Goal: Find contact information: Obtain details needed to contact an individual or organization

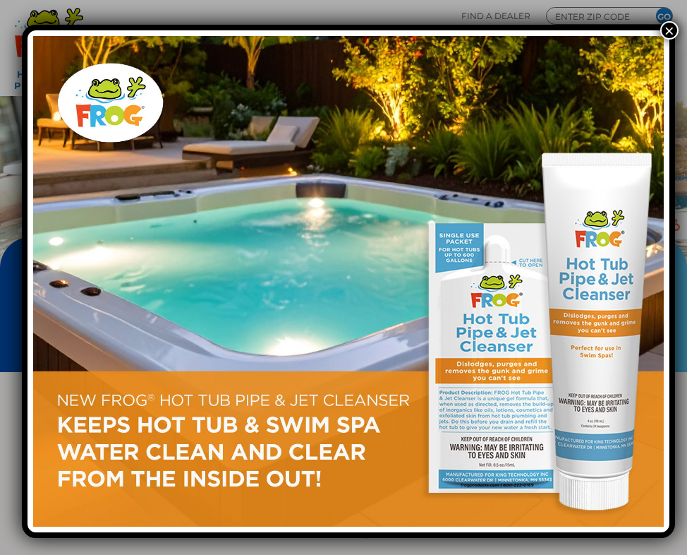
click at [661, 29] on button "×" at bounding box center [670, 30] width 18 height 18
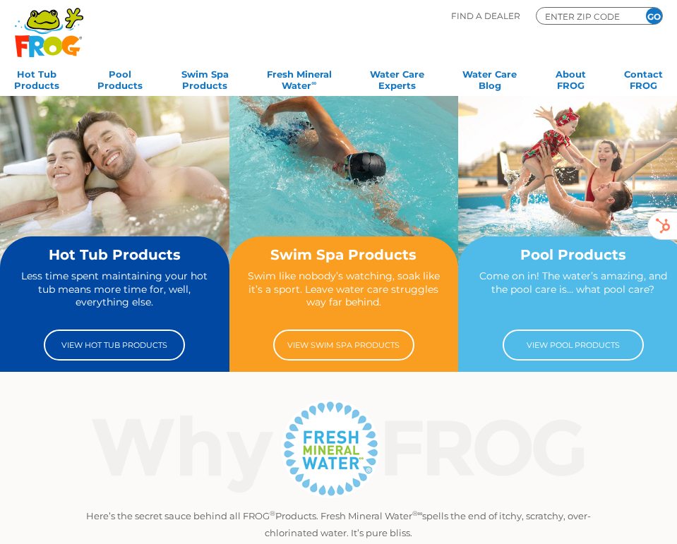
scroll to position [0, 5]
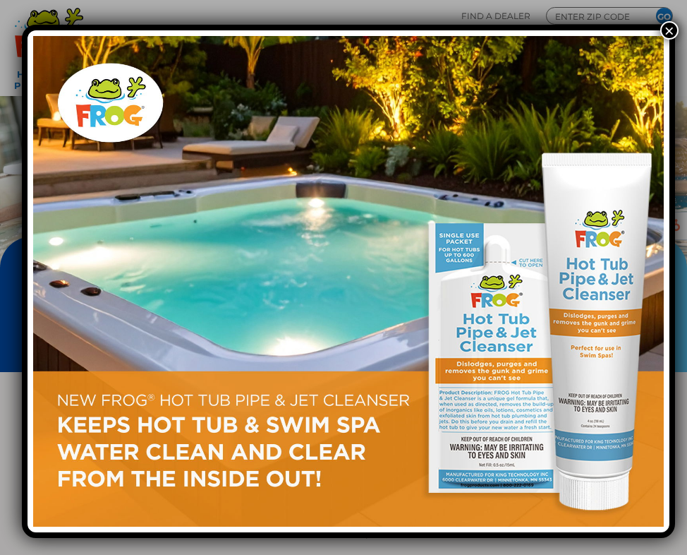
click at [661, 22] on button "×" at bounding box center [670, 30] width 18 height 18
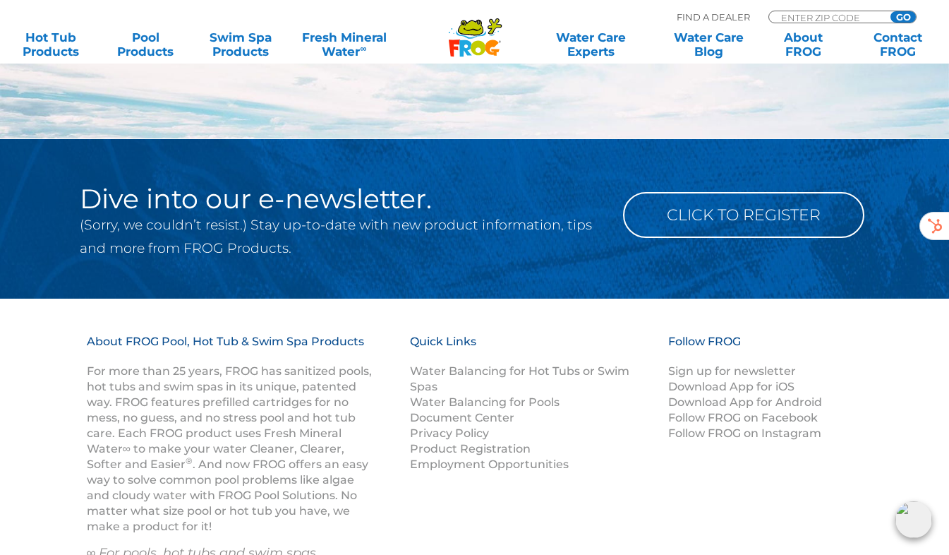
scroll to position [1645, 0]
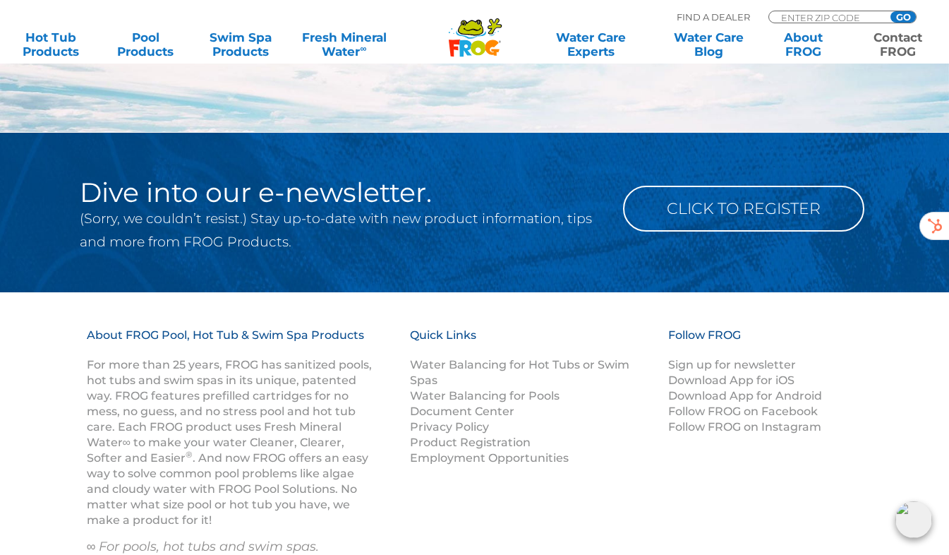
click at [676, 43] on link "Contact FROG" at bounding box center [898, 44] width 73 height 28
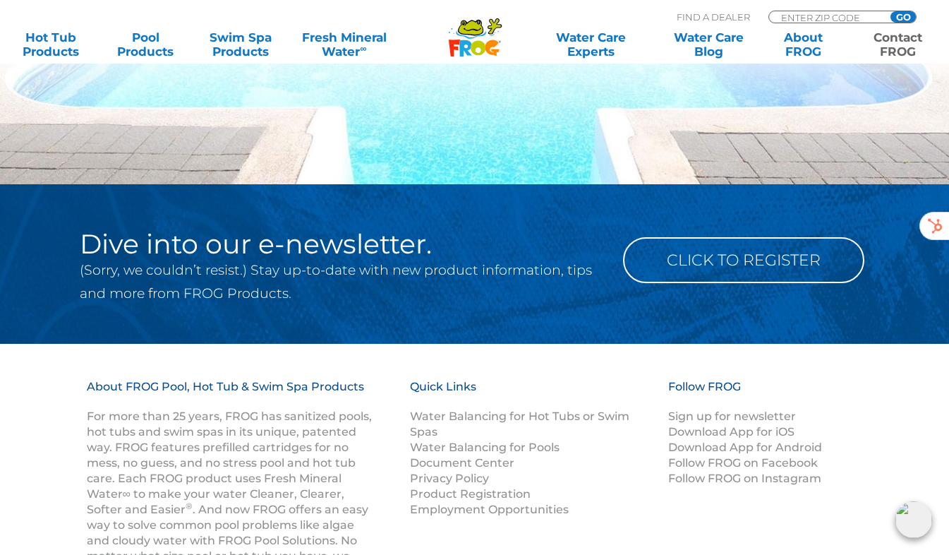
scroll to position [1904, 0]
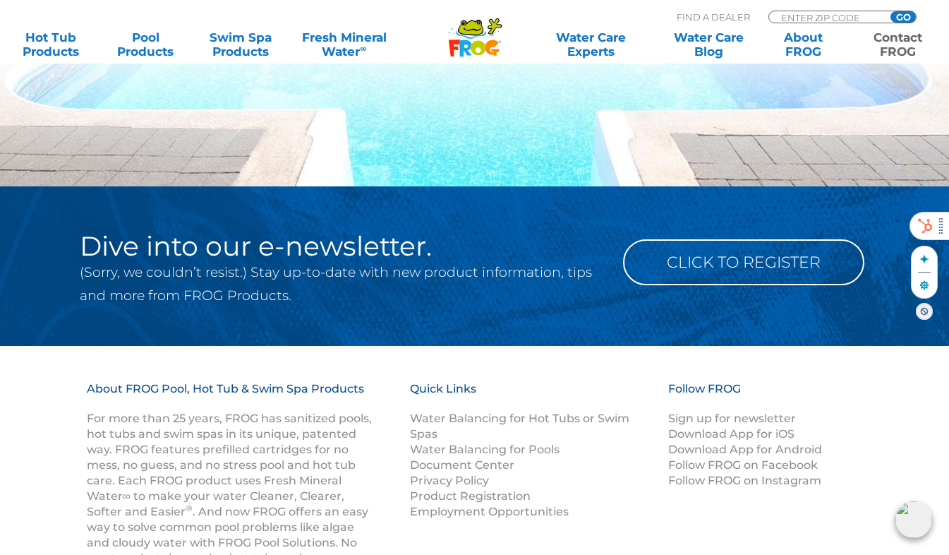
click at [927, 231] on icon at bounding box center [925, 226] width 14 height 15
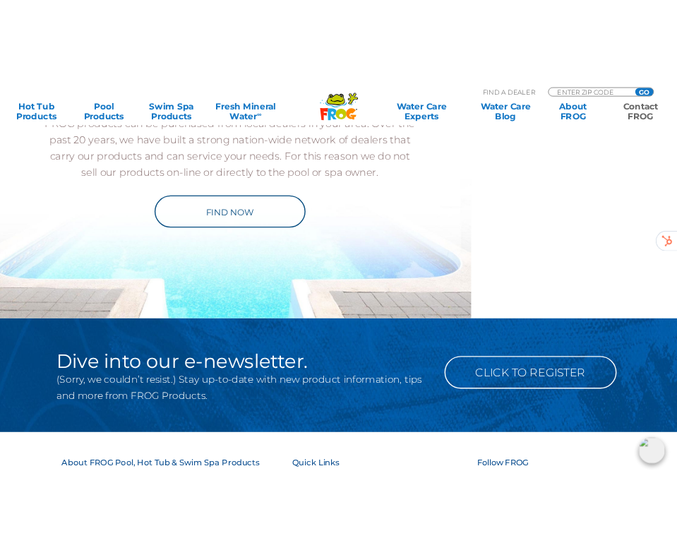
scroll to position [1618, 0]
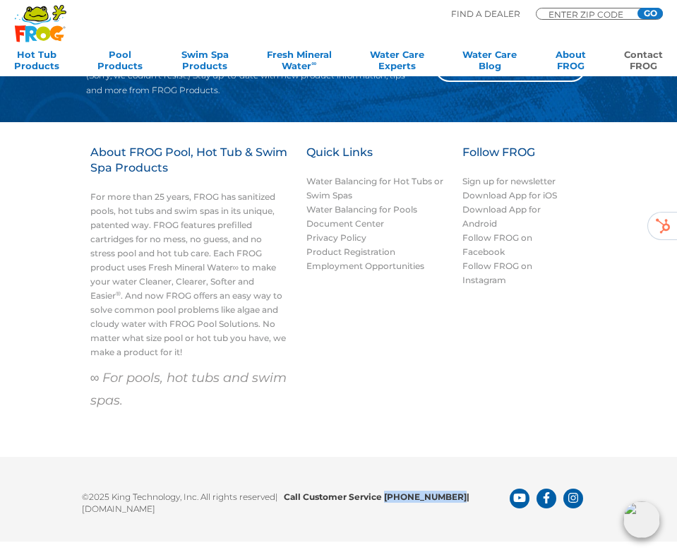
drag, startPoint x: 389, startPoint y: 495, endPoint x: 454, endPoint y: 494, distance: 65.0
click at [454, 494] on b "Call Customer Service [PHONE_NUMBER] |" at bounding box center [379, 496] width 190 height 11
copy b "[PHONE_NUMBER]"
click at [395, 440] on div "About FROG Pool, Hot Tub & Swim Spa Products For more than 25 years, FROG has s…" at bounding box center [338, 289] width 677 height 335
click at [396, 492] on b "Call Customer Service 1-800-222-0169 |" at bounding box center [379, 496] width 190 height 11
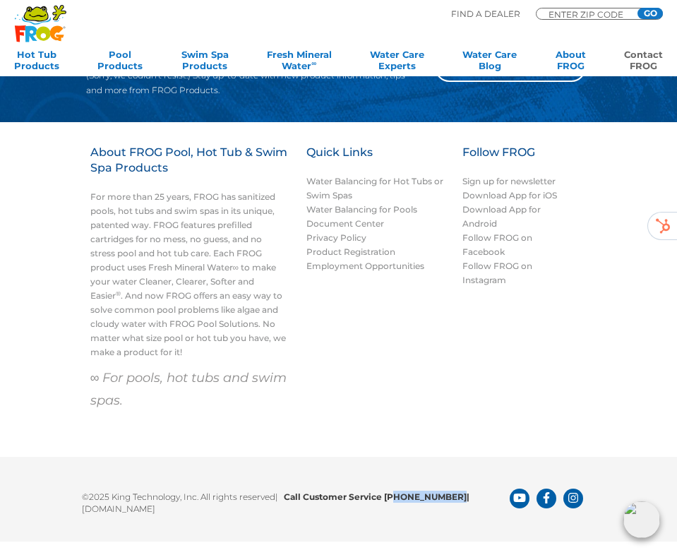
drag, startPoint x: 396, startPoint y: 492, endPoint x: 442, endPoint y: 495, distance: 46.0
click at [442, 495] on b "Call Customer Service 1-800-222-0169 |" at bounding box center [379, 496] width 190 height 11
copy b "800-222-0169"
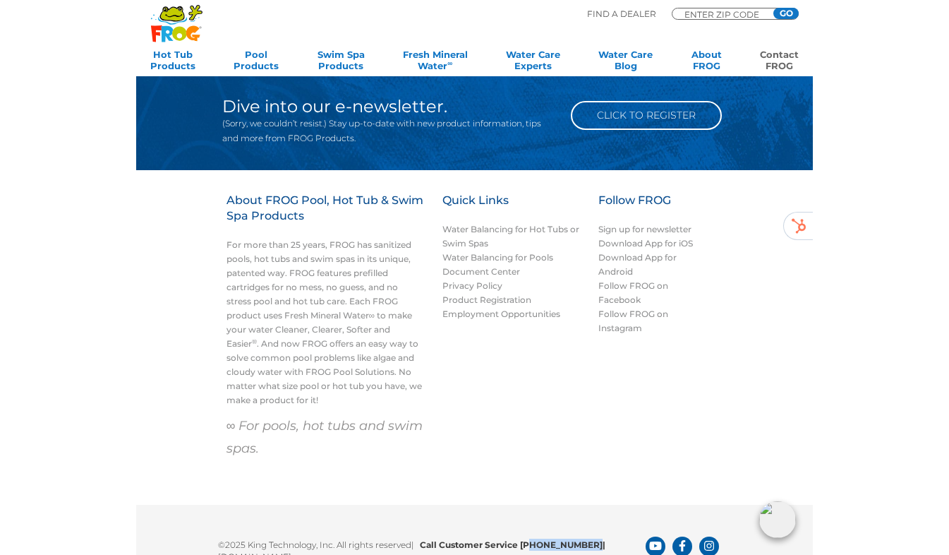
scroll to position [1508, 0]
